Goal: Task Accomplishment & Management: Manage account settings

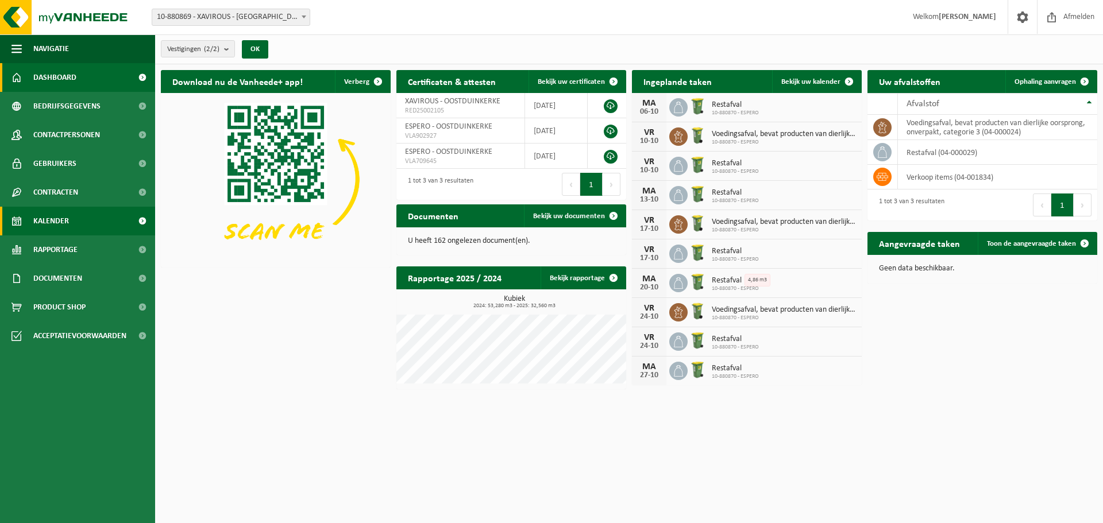
click at [68, 216] on span "Kalender" at bounding box center [51, 221] width 36 height 29
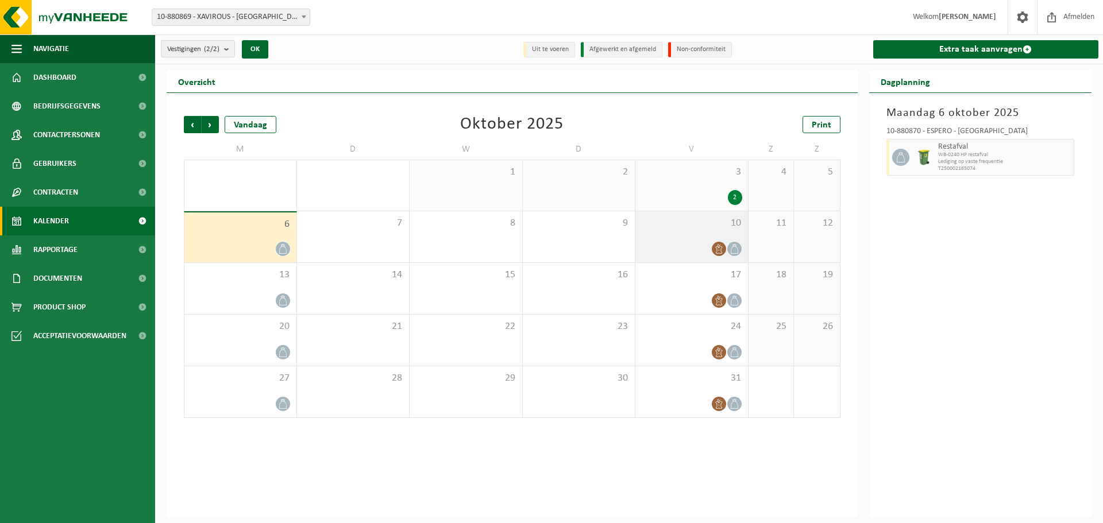
click at [721, 234] on div "10" at bounding box center [691, 236] width 113 height 51
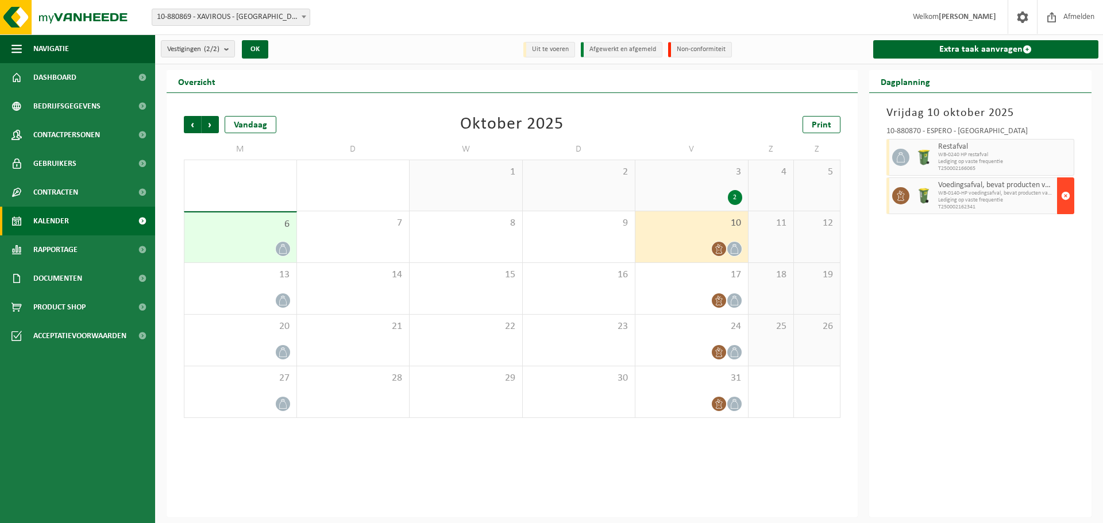
click at [1068, 198] on span "button" at bounding box center [1065, 195] width 9 height 23
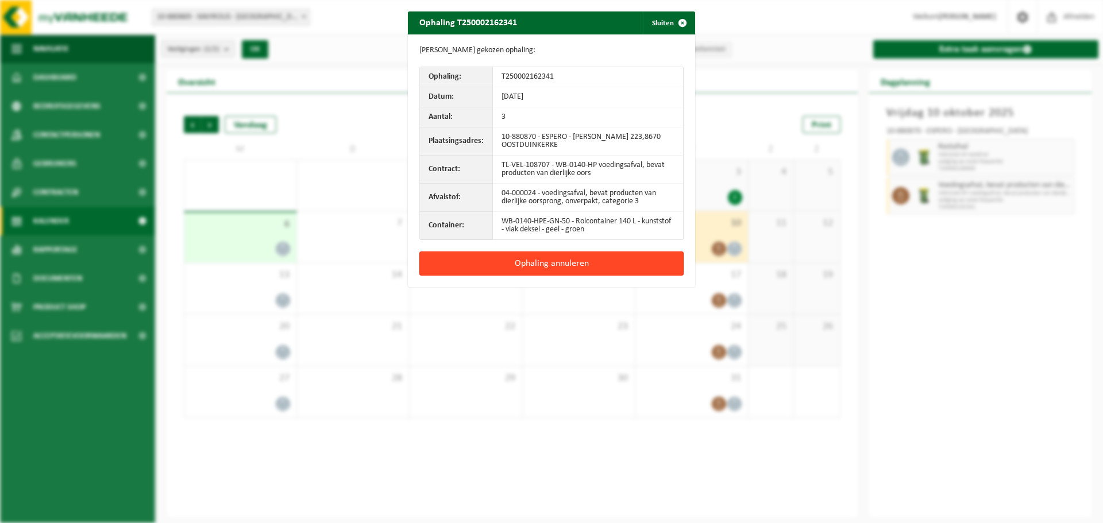
click at [571, 266] on button "Ophaling annuleren" at bounding box center [551, 264] width 264 height 24
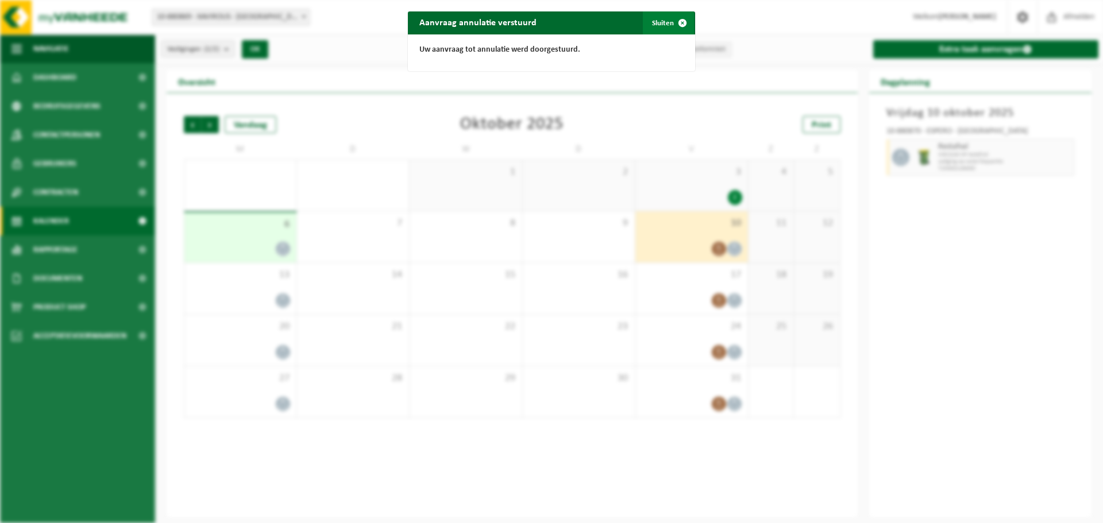
click at [662, 25] on button "Sluiten" at bounding box center [668, 22] width 51 height 23
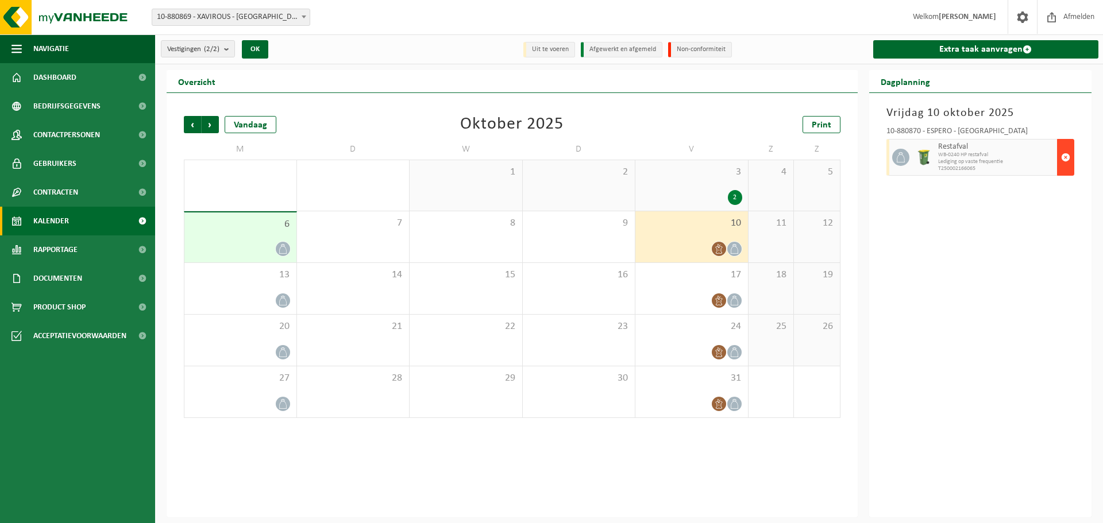
click at [1068, 159] on span "button" at bounding box center [1065, 157] width 9 height 23
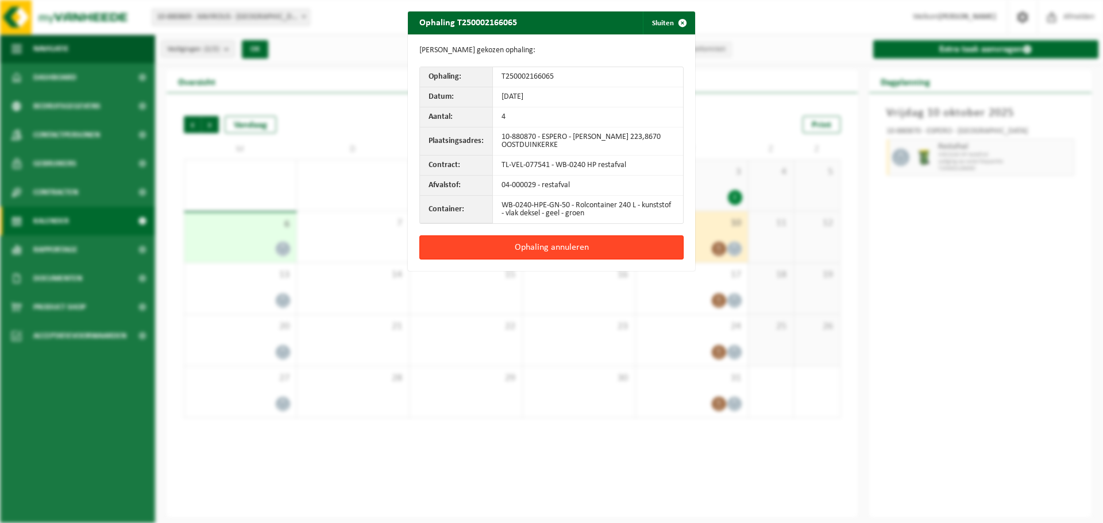
click at [584, 251] on button "Ophaling annuleren" at bounding box center [551, 247] width 264 height 24
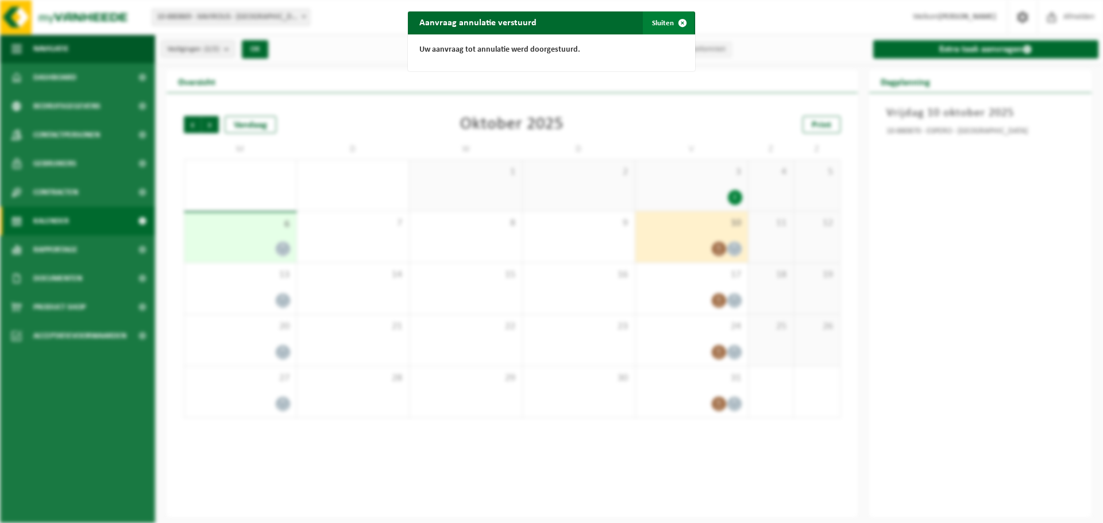
click at [656, 25] on button "Sluiten" at bounding box center [668, 22] width 51 height 23
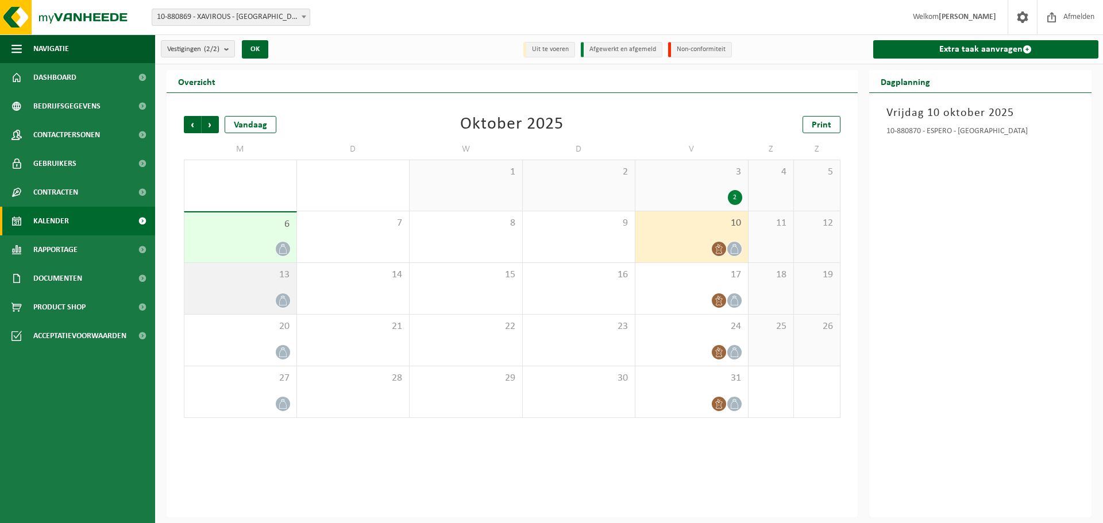
click at [263, 287] on div "13" at bounding box center [240, 288] width 112 height 51
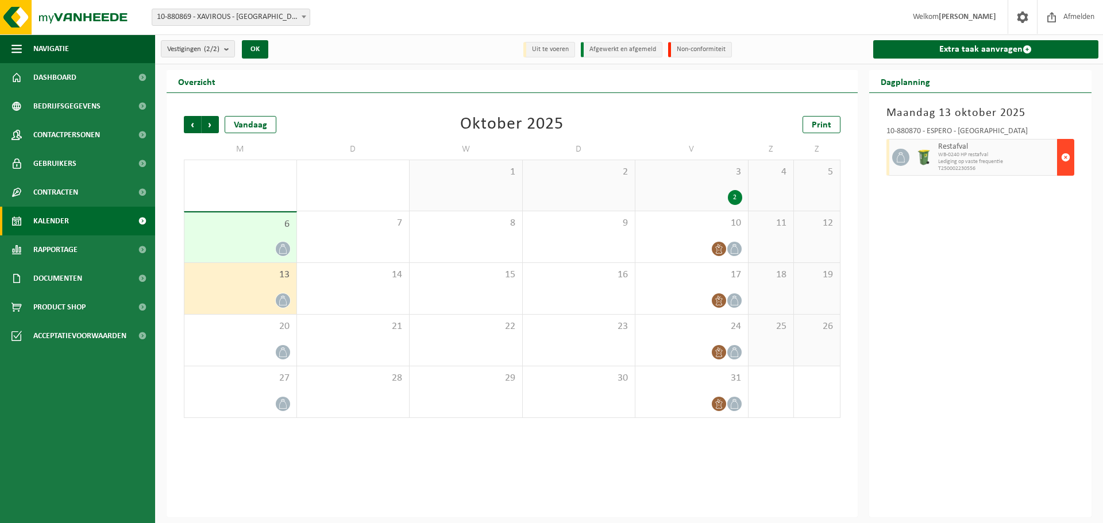
click at [1070, 157] on button "button" at bounding box center [1065, 157] width 17 height 37
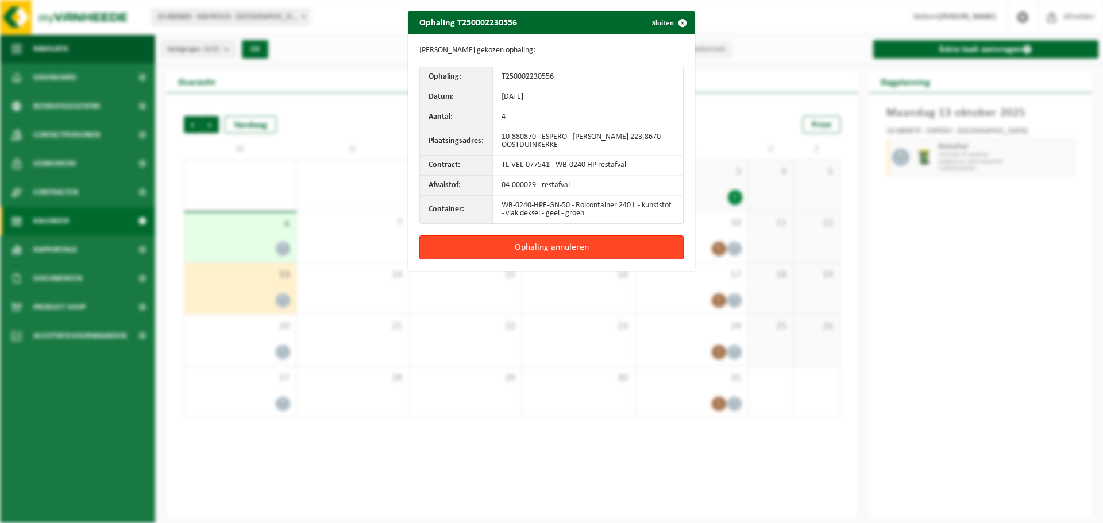
click at [610, 258] on button "Ophaling annuleren" at bounding box center [551, 247] width 264 height 24
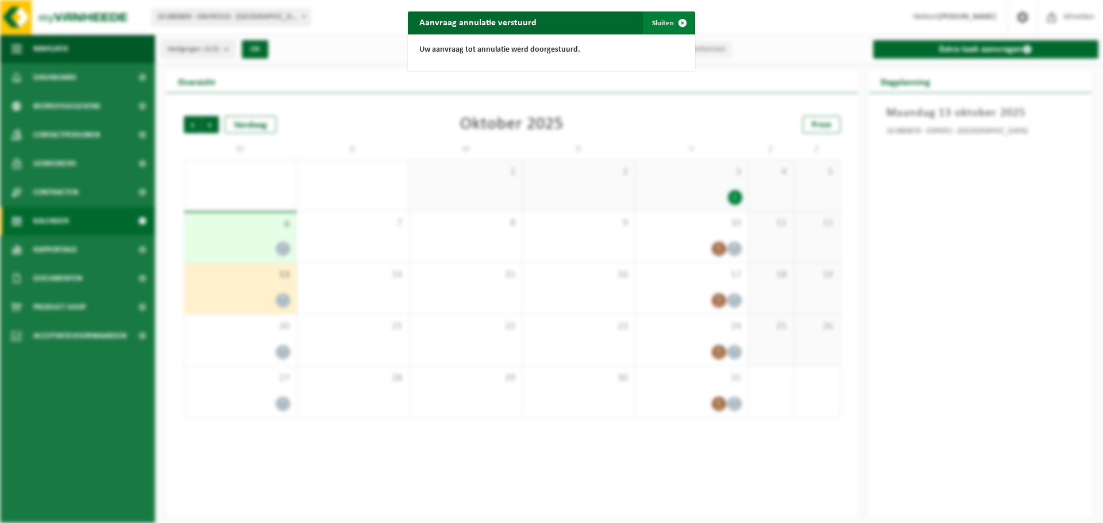
click at [672, 25] on span "button" at bounding box center [682, 22] width 23 height 23
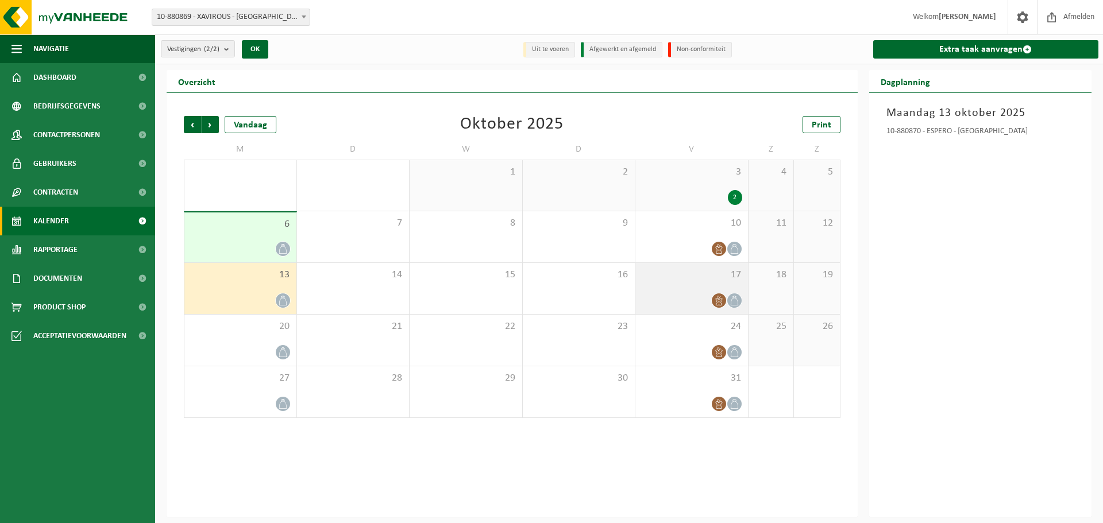
click at [717, 285] on div "17" at bounding box center [691, 288] width 113 height 51
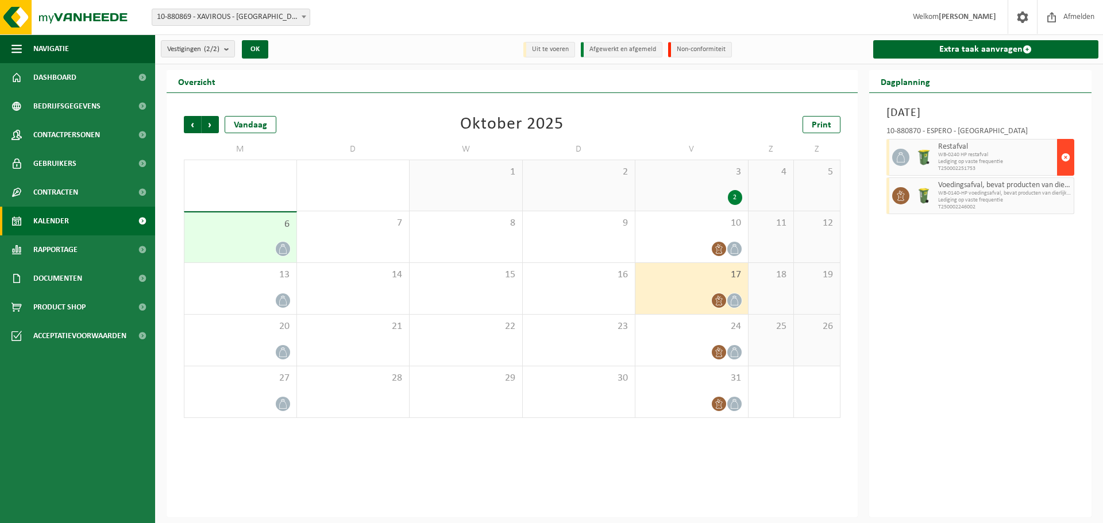
click at [1069, 158] on span "button" at bounding box center [1065, 157] width 9 height 23
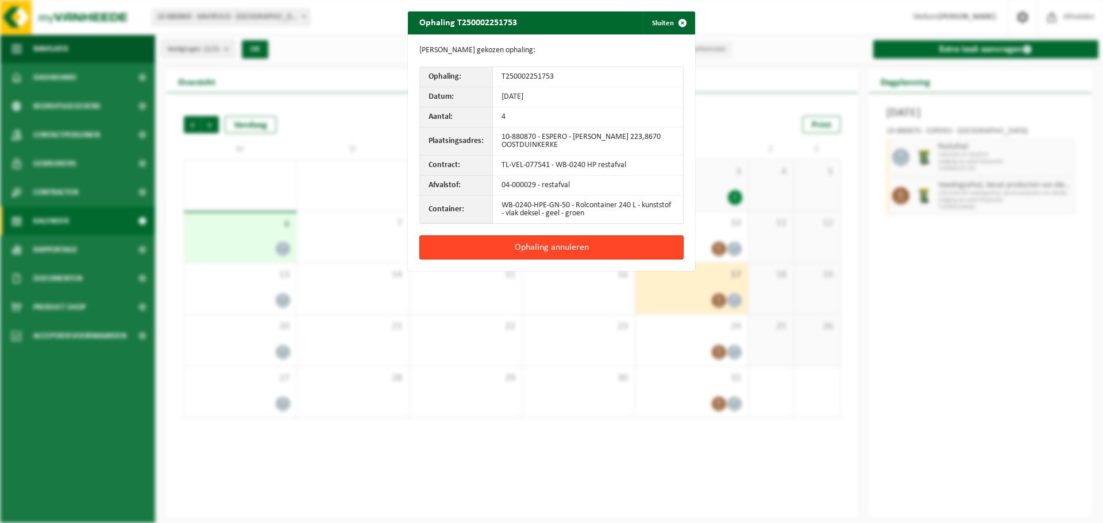
click at [574, 253] on button "Ophaling annuleren" at bounding box center [551, 247] width 264 height 24
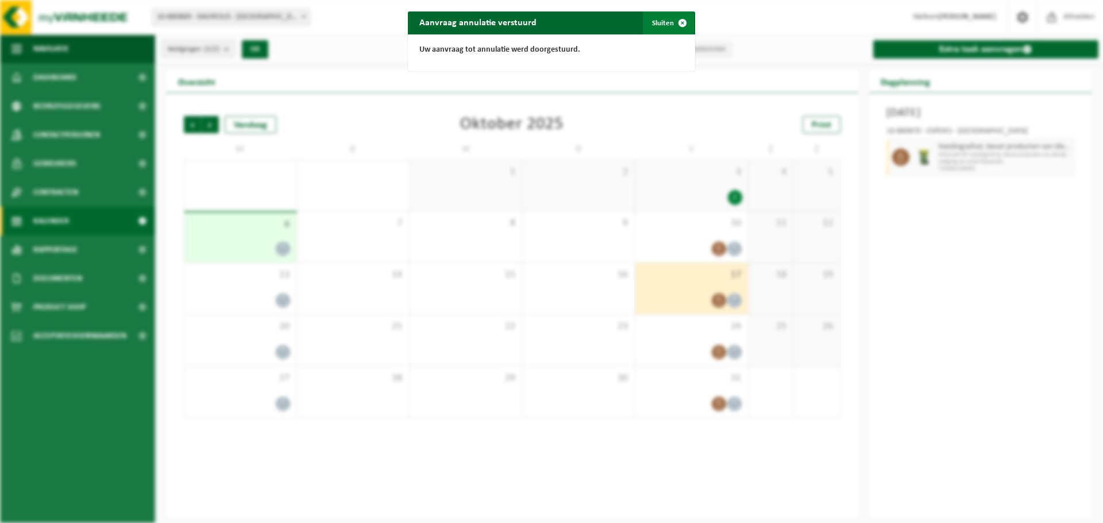
click at [652, 22] on button "Sluiten" at bounding box center [668, 22] width 51 height 23
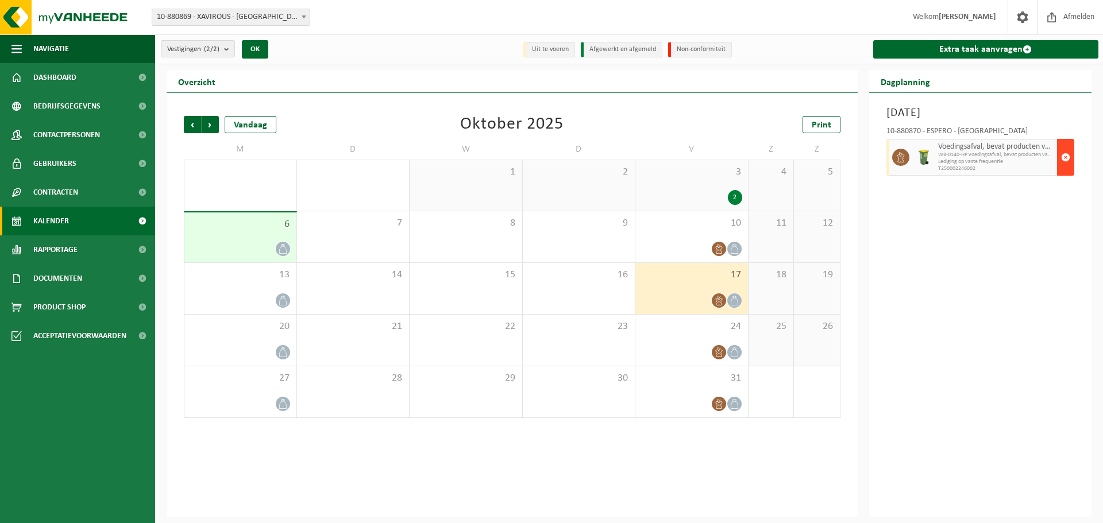
click at [1065, 159] on span "button" at bounding box center [1065, 157] width 9 height 23
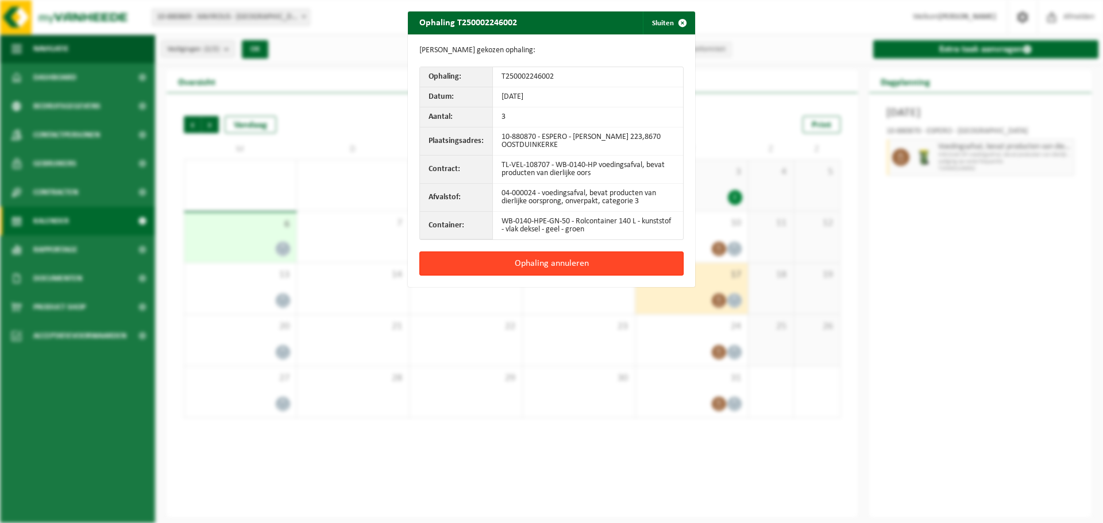
click at [605, 262] on button "Ophaling annuleren" at bounding box center [551, 264] width 264 height 24
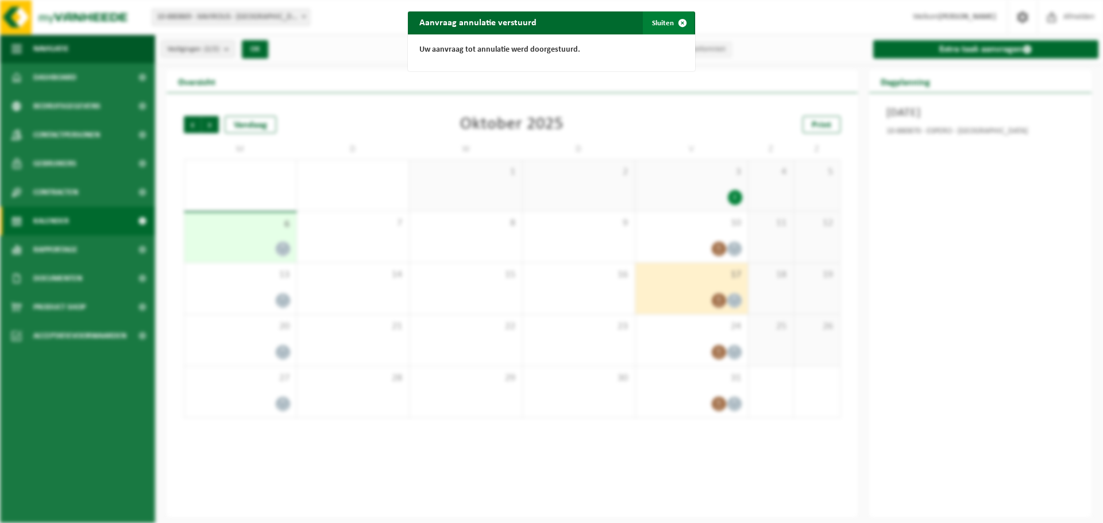
click at [660, 25] on button "Sluiten" at bounding box center [668, 22] width 51 height 23
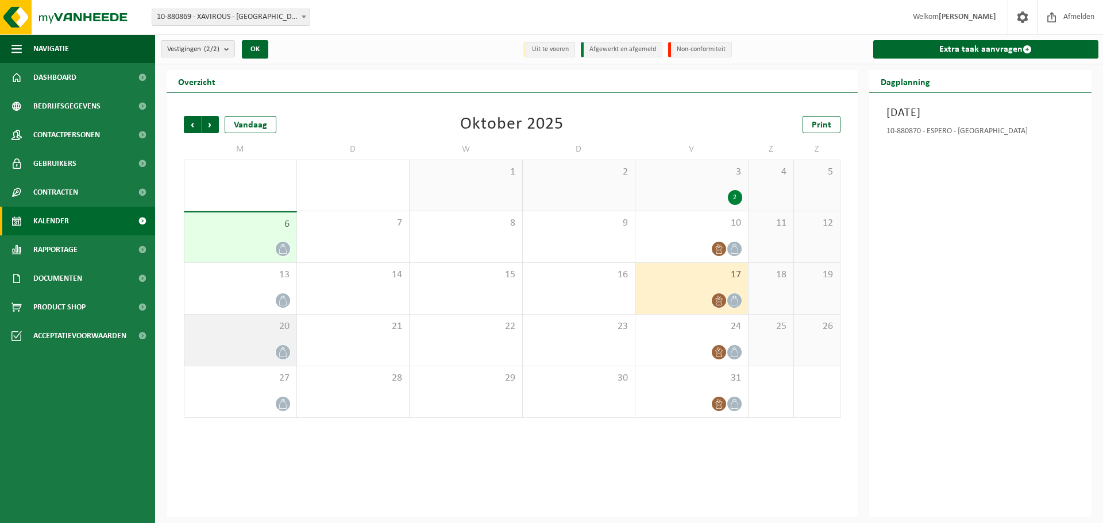
click at [271, 336] on div "20" at bounding box center [240, 340] width 112 height 51
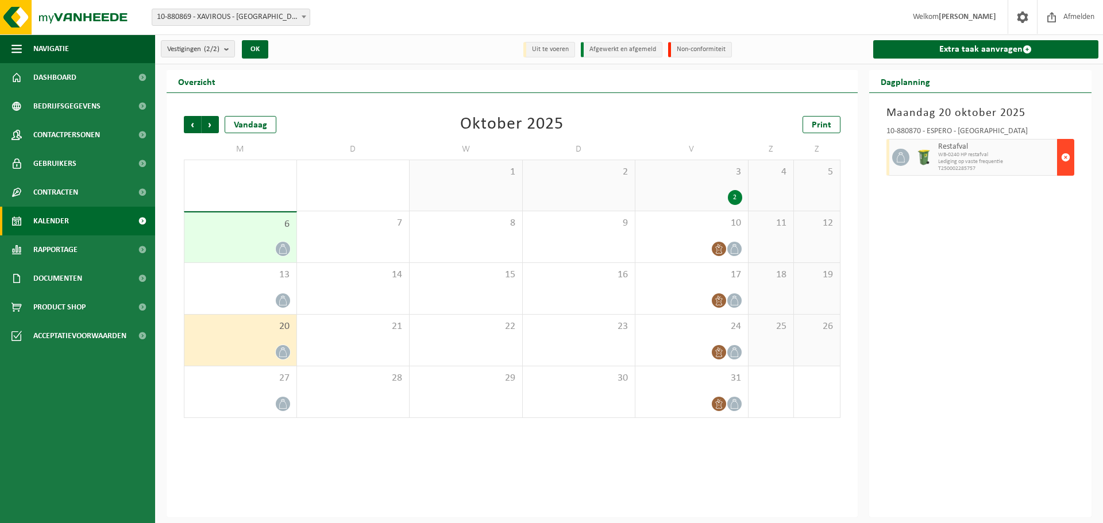
click at [1062, 150] on span "button" at bounding box center [1065, 157] width 9 height 23
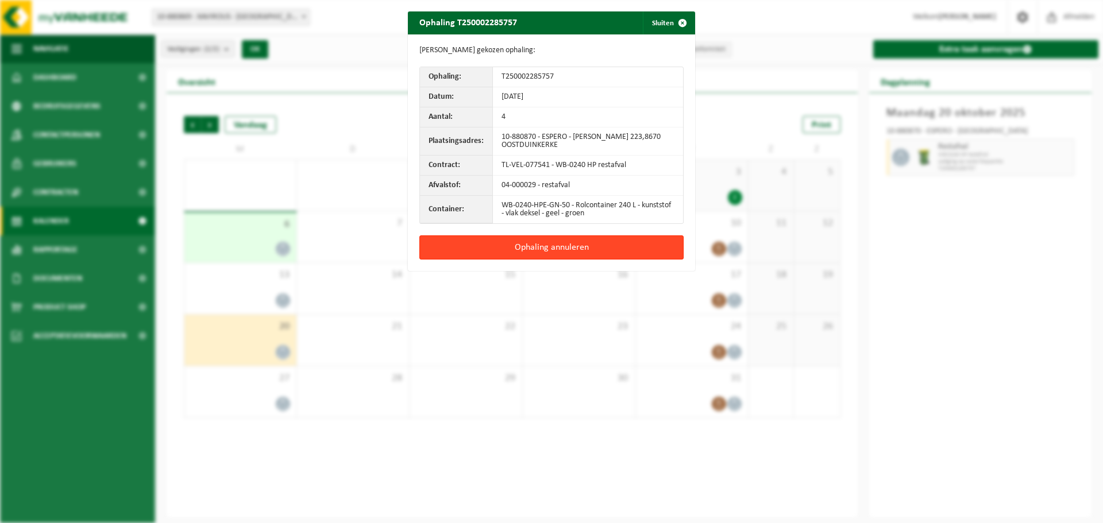
click at [620, 250] on button "Ophaling annuleren" at bounding box center [551, 247] width 264 height 24
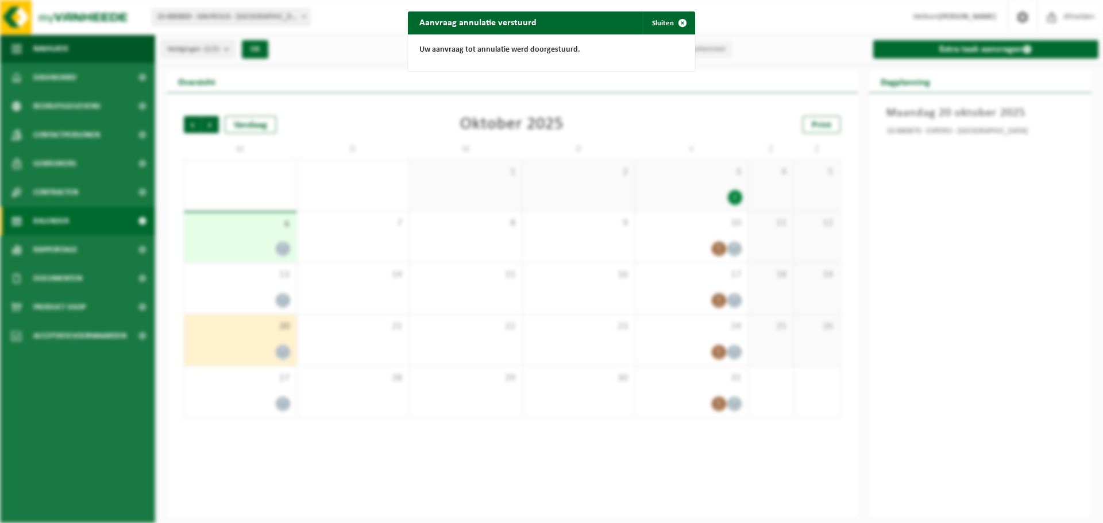
click at [671, 28] on span "button" at bounding box center [682, 22] width 23 height 23
